Goal: Navigation & Orientation: Find specific page/section

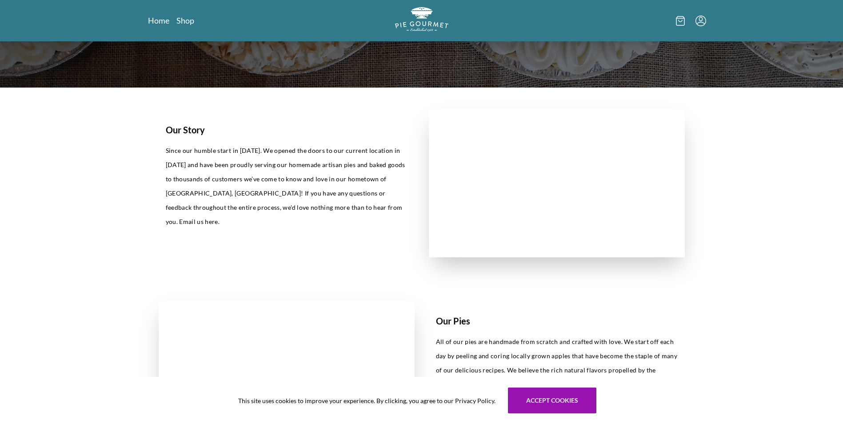
scroll to position [29, 0]
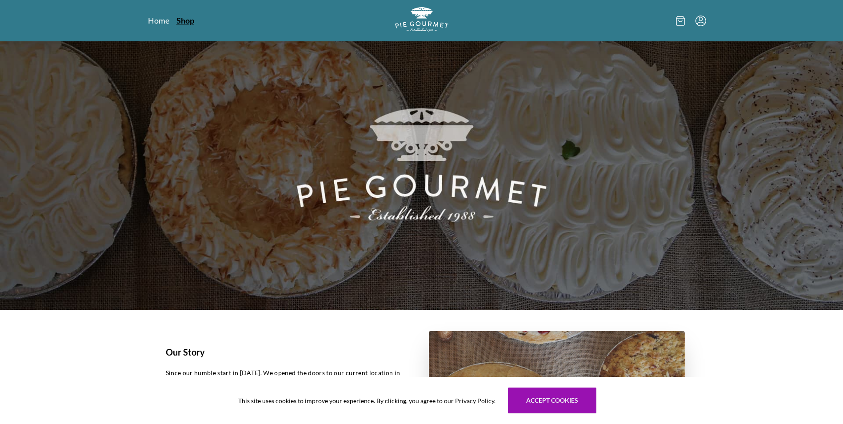
click at [186, 16] on link "Shop" at bounding box center [186, 20] width 18 height 11
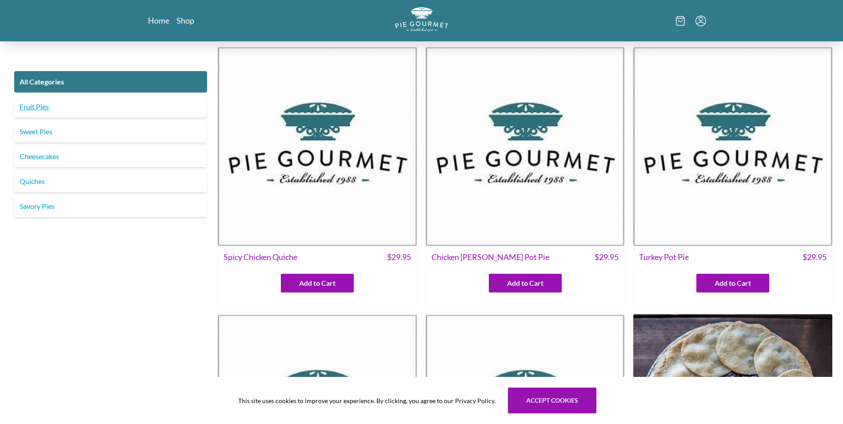
click at [43, 106] on link "Fruit Pies" at bounding box center [110, 106] width 193 height 21
click at [43, 129] on link "Sweet Pies" at bounding box center [110, 131] width 193 height 21
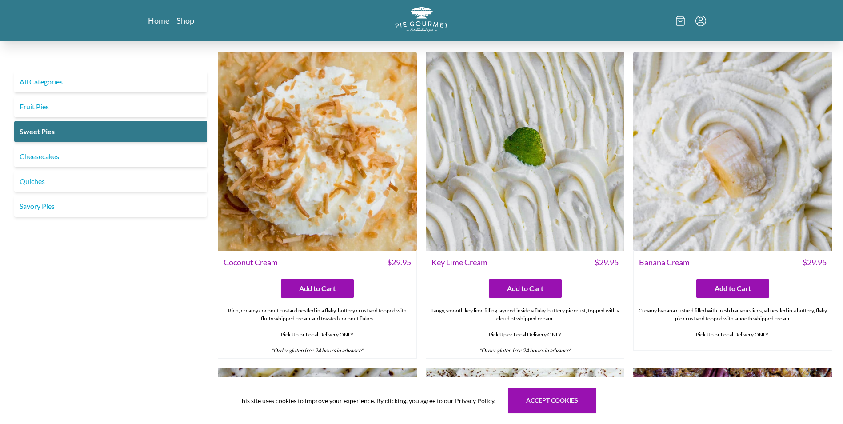
click at [52, 161] on link "Cheesecakes" at bounding box center [110, 156] width 193 height 21
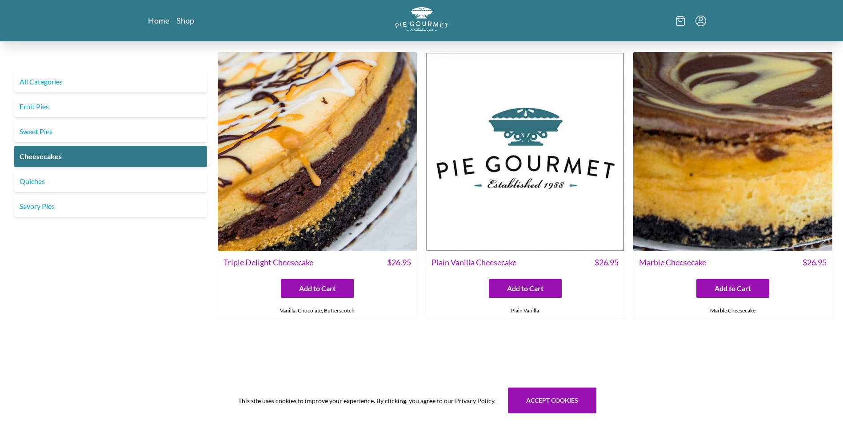
click at [61, 111] on link "Fruit Pies" at bounding box center [110, 106] width 193 height 21
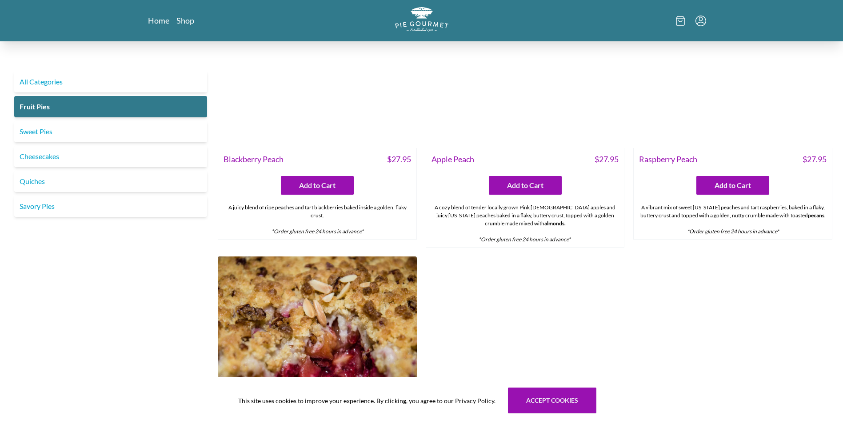
scroll to position [519, 0]
